Goal: Task Accomplishment & Management: Use online tool/utility

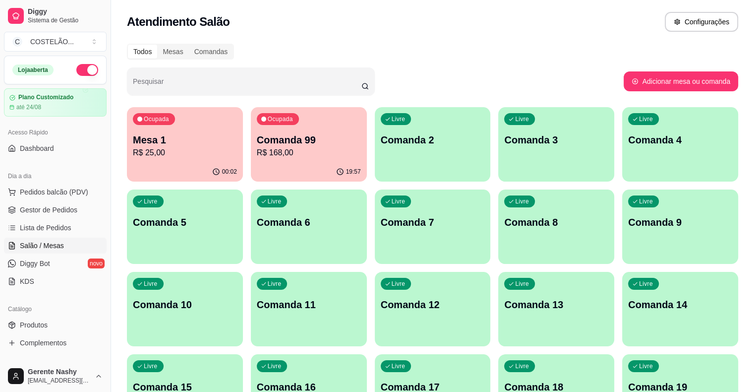
click at [200, 147] on p "R$ 25,00" at bounding box center [185, 153] width 104 height 12
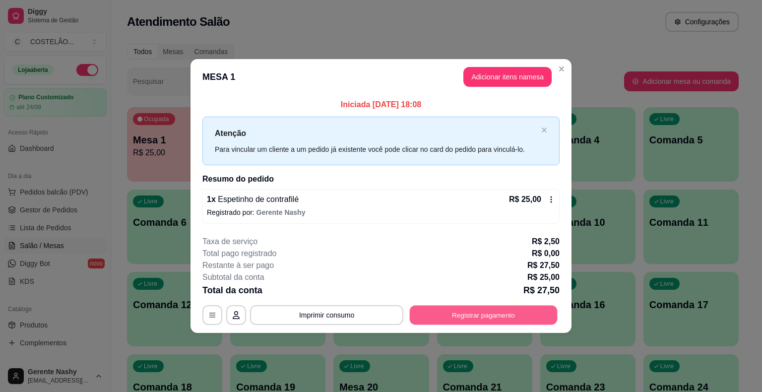
click at [490, 311] on button "Registrar pagamento" at bounding box center [484, 314] width 148 height 19
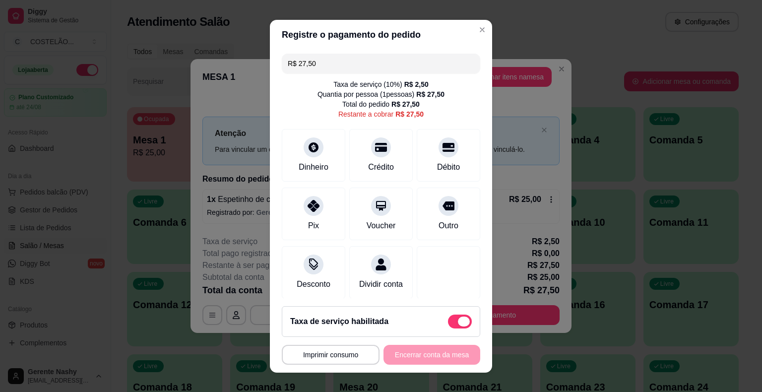
click at [448, 320] on span at bounding box center [460, 321] width 24 height 14
click at [447, 323] on input "checkbox" at bounding box center [450, 326] width 6 height 6
checkbox input "true"
type input "R$ 25,00"
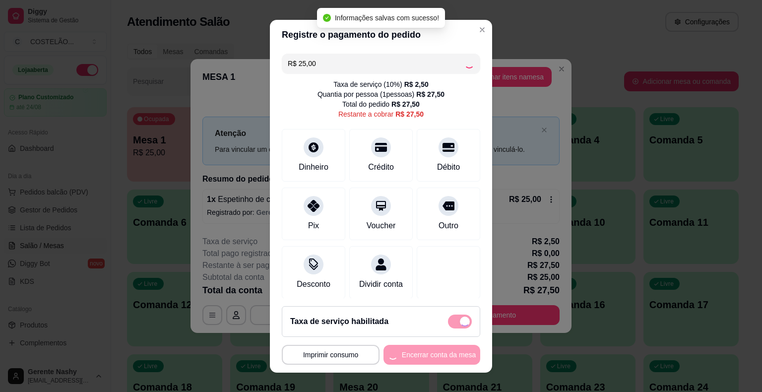
checkbox input "false"
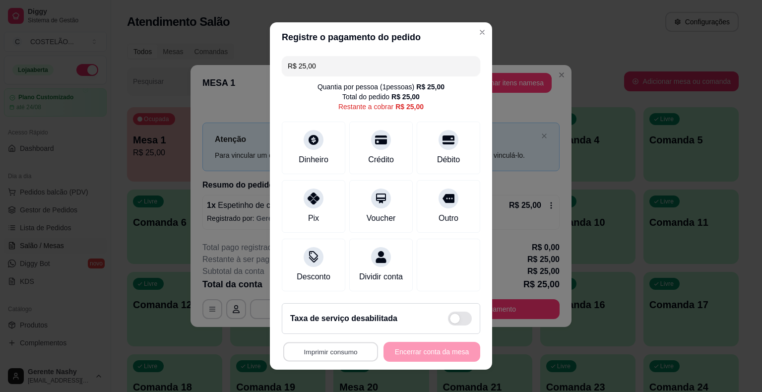
click at [345, 355] on button "Imprimir consumo" at bounding box center [330, 351] width 95 height 19
click at [327, 306] on button "IMPRESSORA EPSON CAIXA" at bounding box center [329, 308] width 92 height 15
click at [434, 152] on div "Débito" at bounding box center [449, 146] width 70 height 58
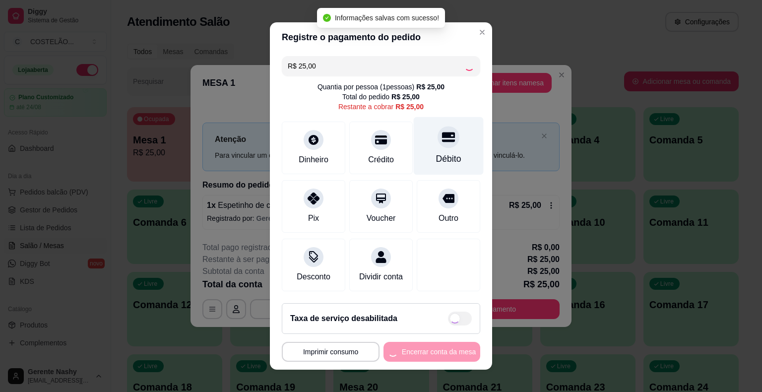
type input "R$ 0,00"
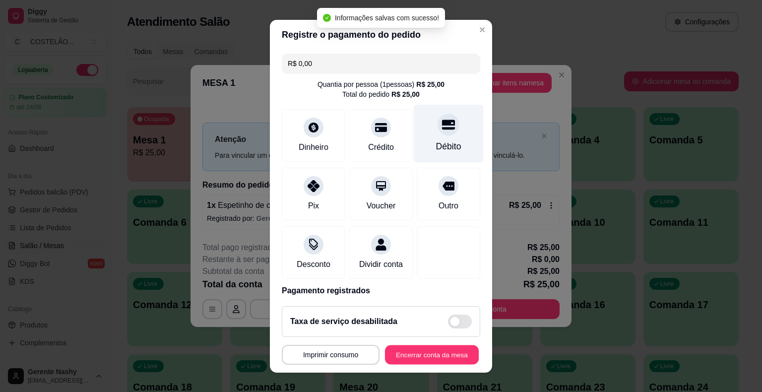
click at [417, 358] on button "Encerrar conta da mesa" at bounding box center [432, 354] width 94 height 19
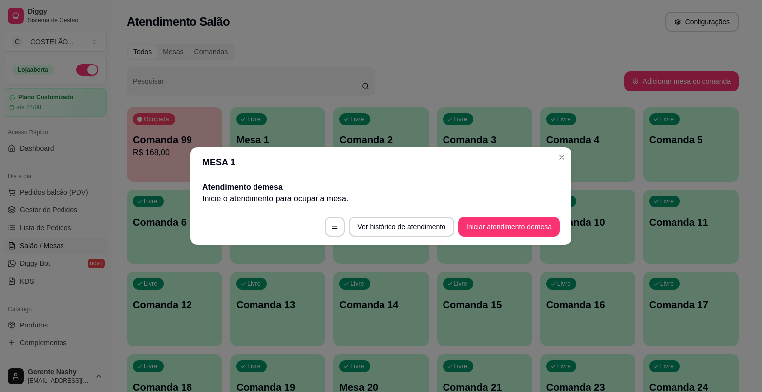
click at [561, 164] on div "Livre Comanda 4" at bounding box center [587, 138] width 95 height 62
